Goal: Transaction & Acquisition: Obtain resource

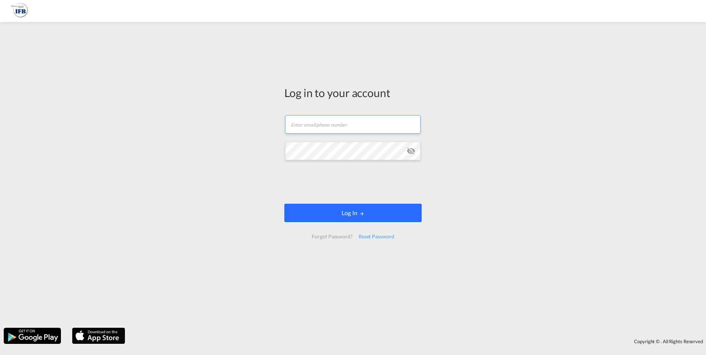
type input "[PERSON_NAME][EMAIL_ADDRESS][DOMAIN_NAME]"
click at [335, 212] on button "Log In" at bounding box center [352, 213] width 137 height 18
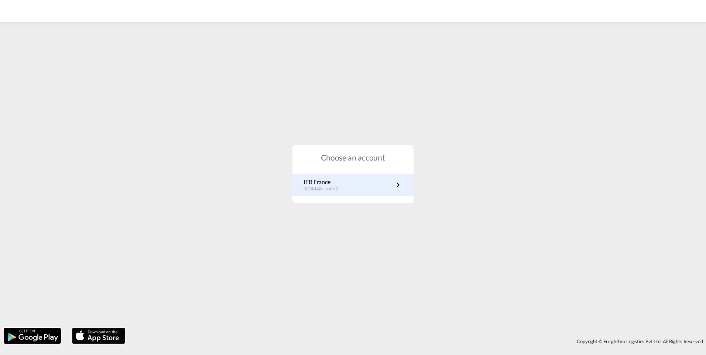
click at [313, 188] on p "[DOMAIN_NAME]" at bounding box center [326, 189] width 44 height 6
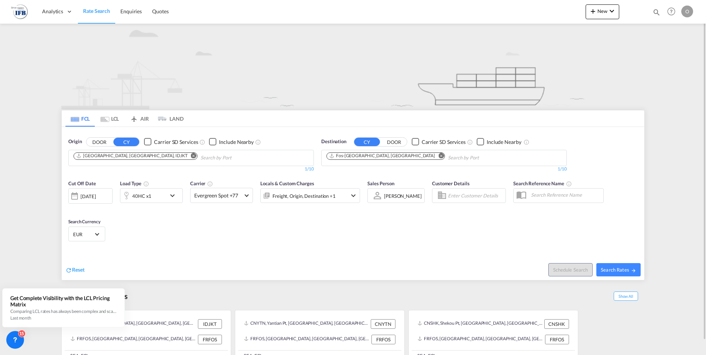
click at [191, 155] on md-icon "Remove" at bounding box center [194, 156] width 6 height 6
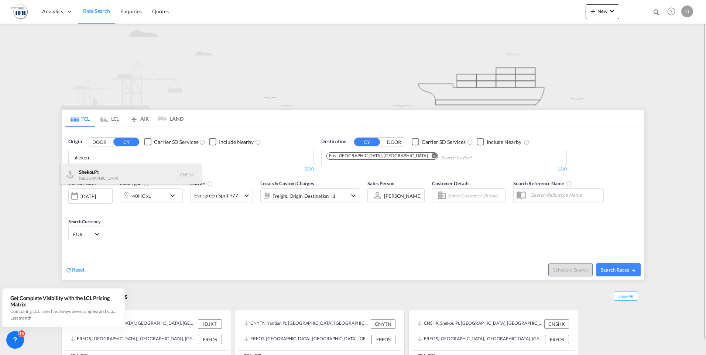
type input "shekou"
click at [129, 174] on div "Shekou Pt China CNSHK" at bounding box center [131, 175] width 140 height 22
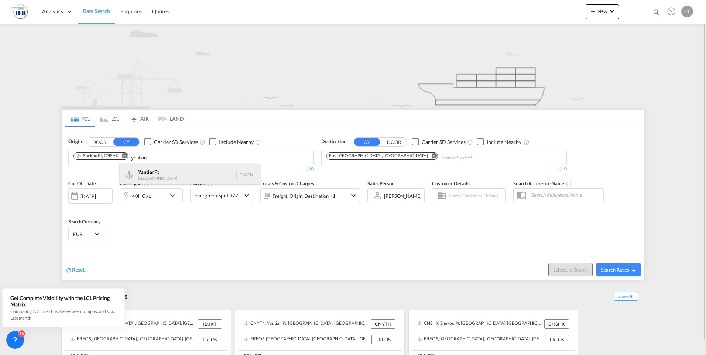
type input "yantian"
drag, startPoint x: 152, startPoint y: 176, endPoint x: 169, endPoint y: 171, distance: 17.6
click at [152, 176] on div "Yantian Pt China CNYTN" at bounding box center [190, 175] width 140 height 22
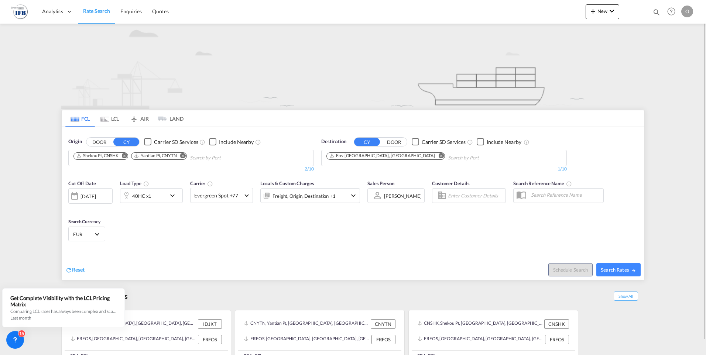
click at [439, 158] on md-icon "Remove" at bounding box center [442, 156] width 6 height 6
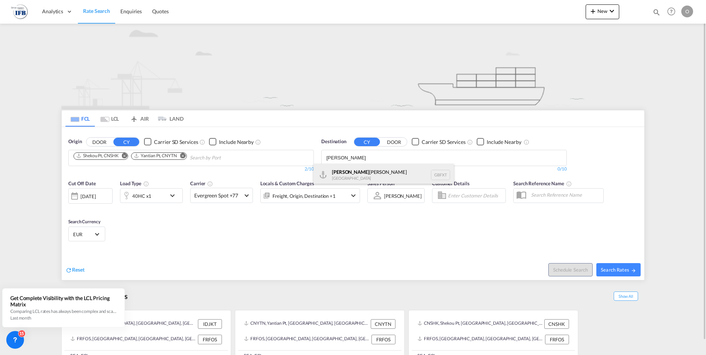
type input "felix"
click at [341, 176] on div "Felix stowe United Kingdom GBFXT" at bounding box center [384, 175] width 140 height 22
click at [84, 197] on div "18 Sep 2025" at bounding box center [88, 196] width 15 height 7
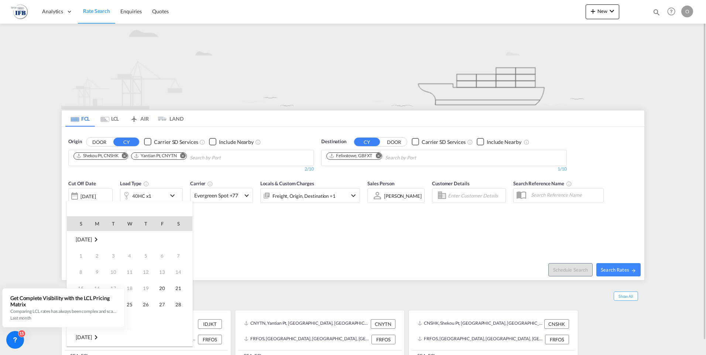
scroll to position [294, 0]
click at [132, 333] on span "1" at bounding box center [129, 337] width 15 height 15
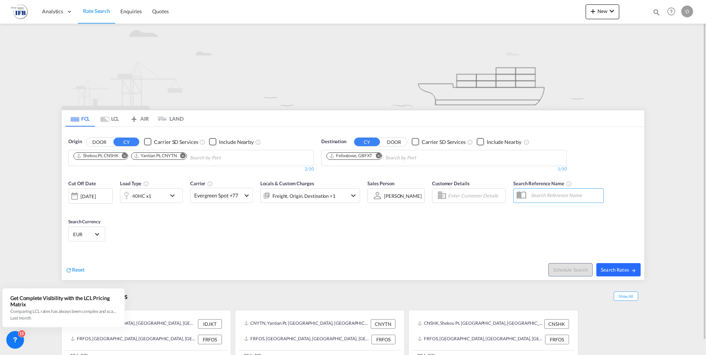
click at [625, 267] on span "Search Rates" at bounding box center [618, 270] width 35 height 6
type input "CNSHK,CNYTN to GBFXT / 1 Oct 2025"
